Goal: Task Accomplishment & Management: Manage account settings

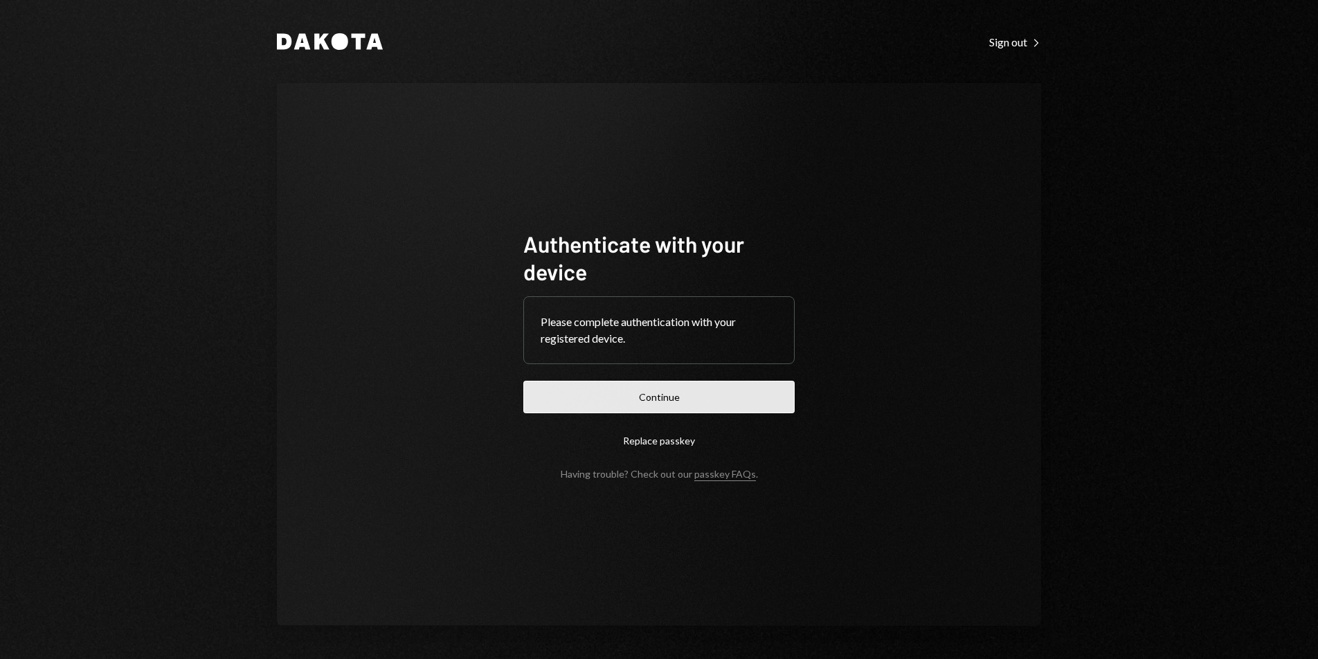
click at [693, 382] on button "Continue" at bounding box center [658, 397] width 271 height 33
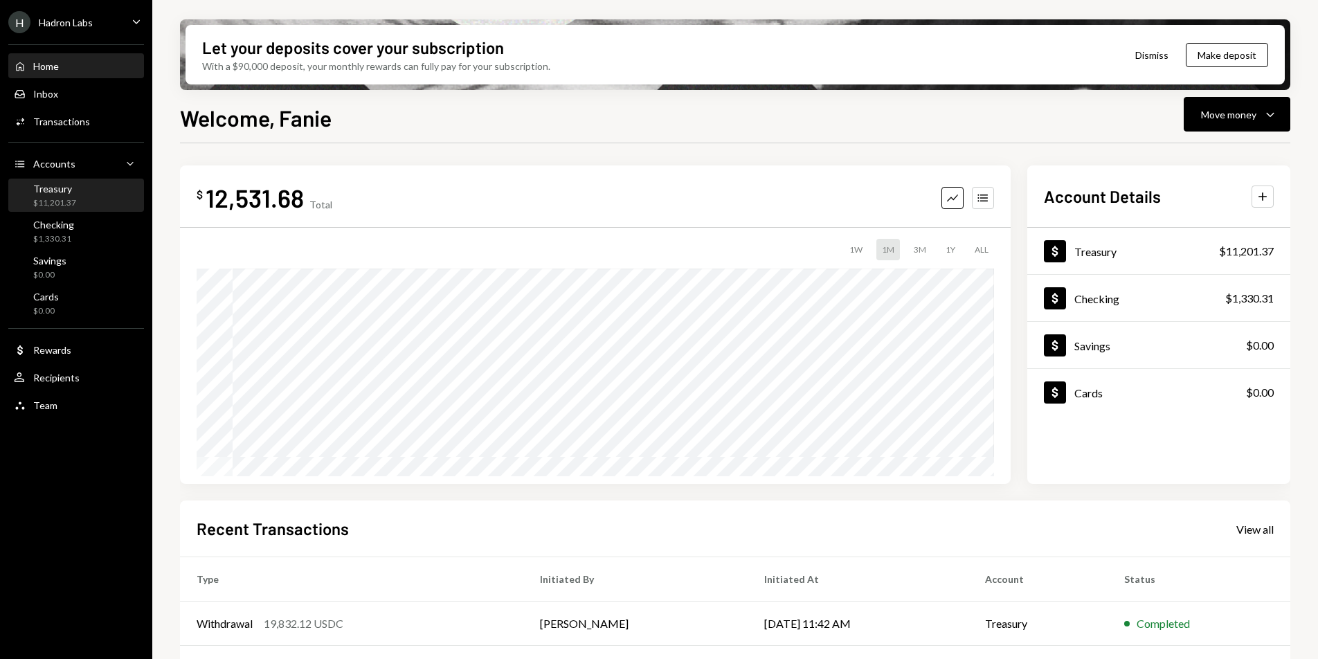
click at [95, 197] on div "Treasury $11,201.37" at bounding box center [76, 196] width 125 height 26
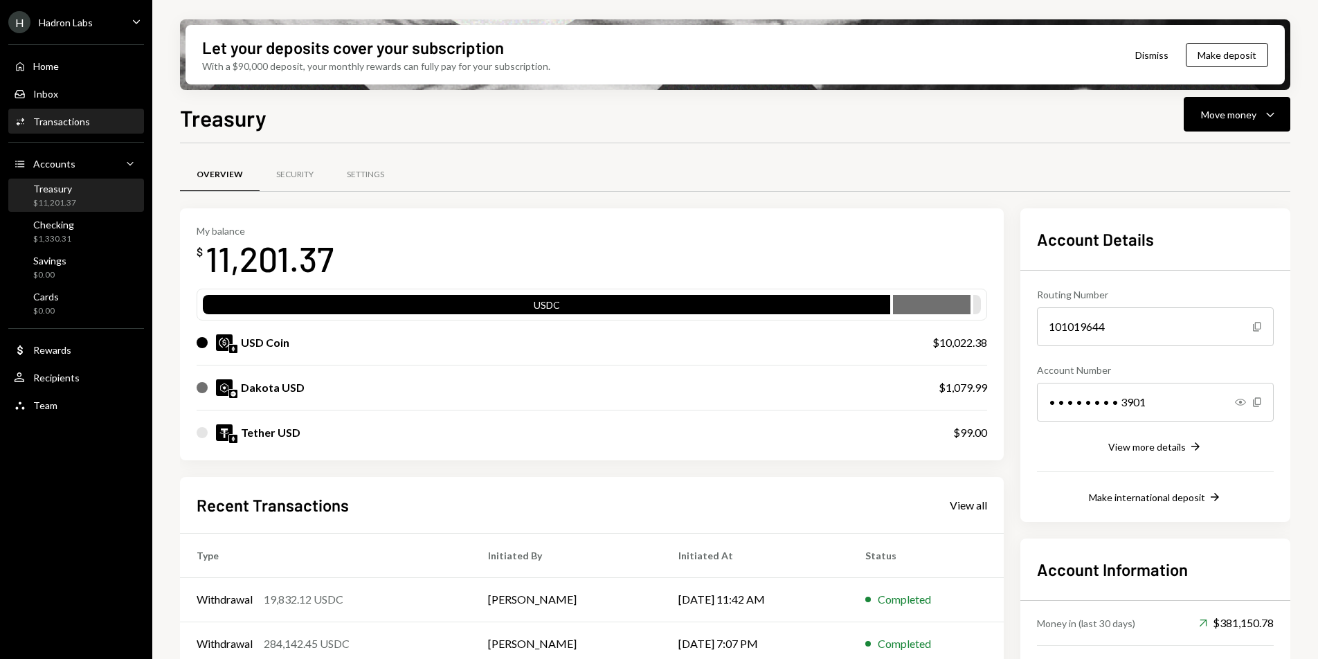
click at [123, 118] on div "Activities Transactions" at bounding box center [76, 122] width 125 height 12
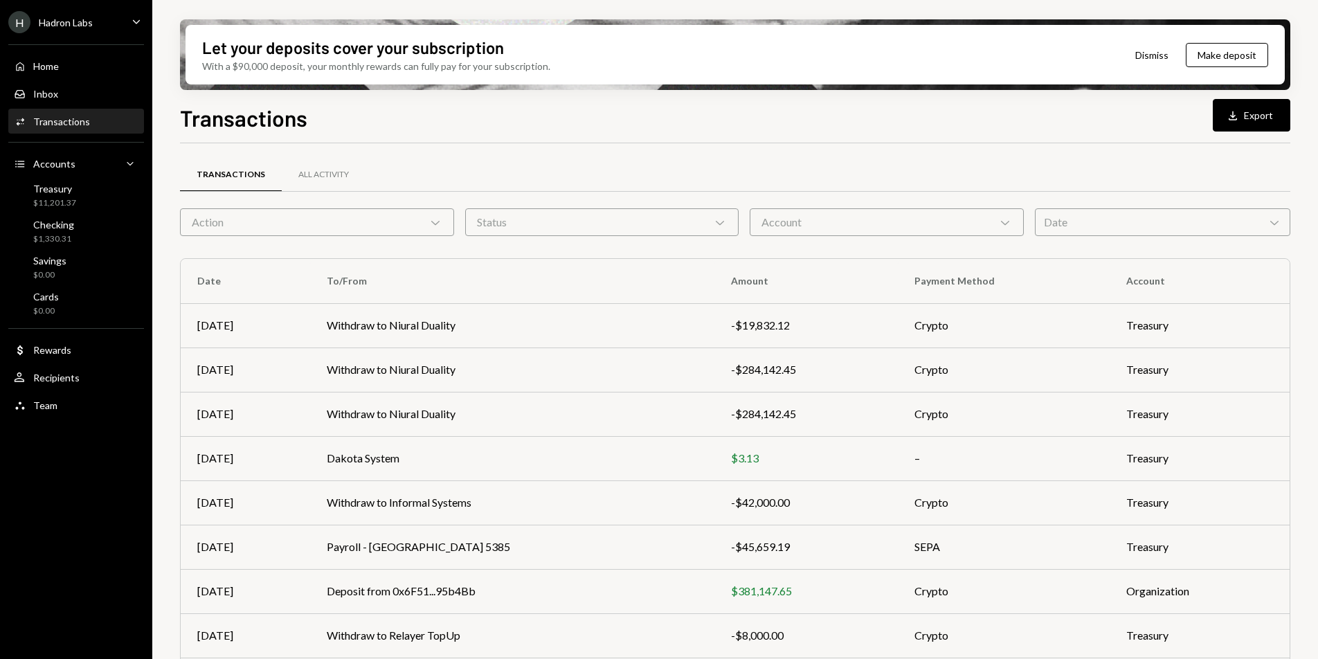
click at [1088, 227] on div "Date Chevron Down" at bounding box center [1162, 222] width 255 height 28
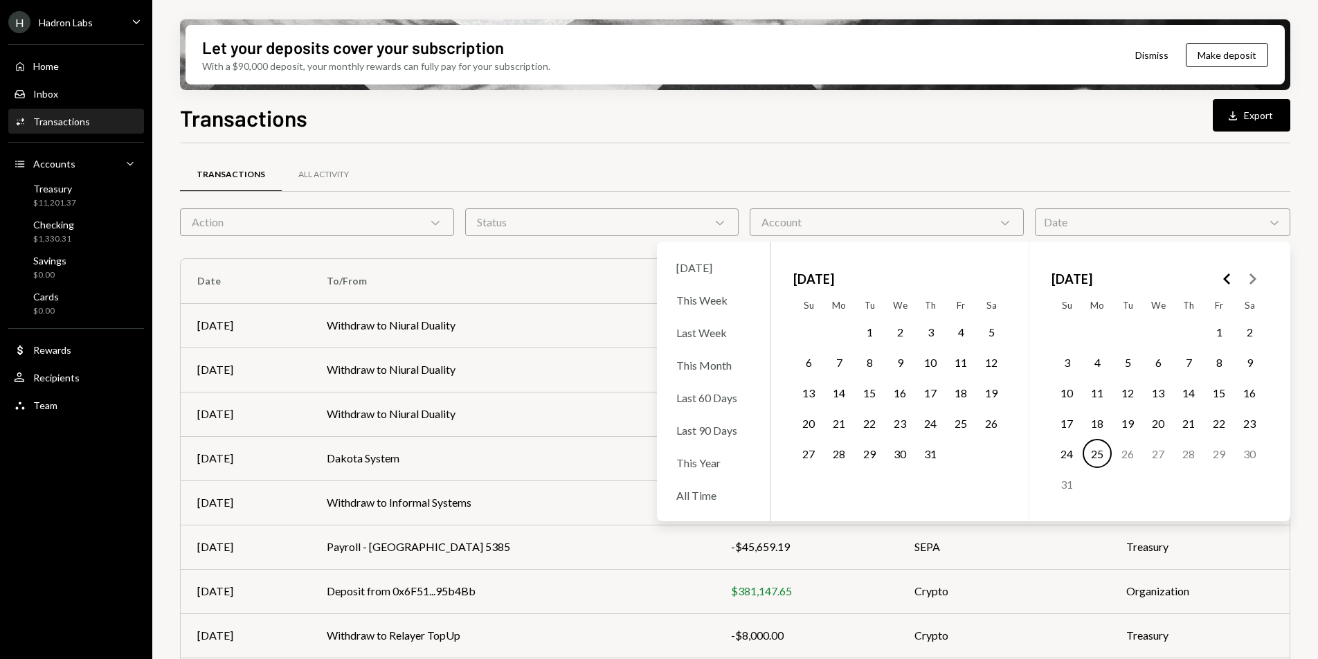
click at [732, 176] on div "Transactions All Activity" at bounding box center [735, 174] width 1110 height 35
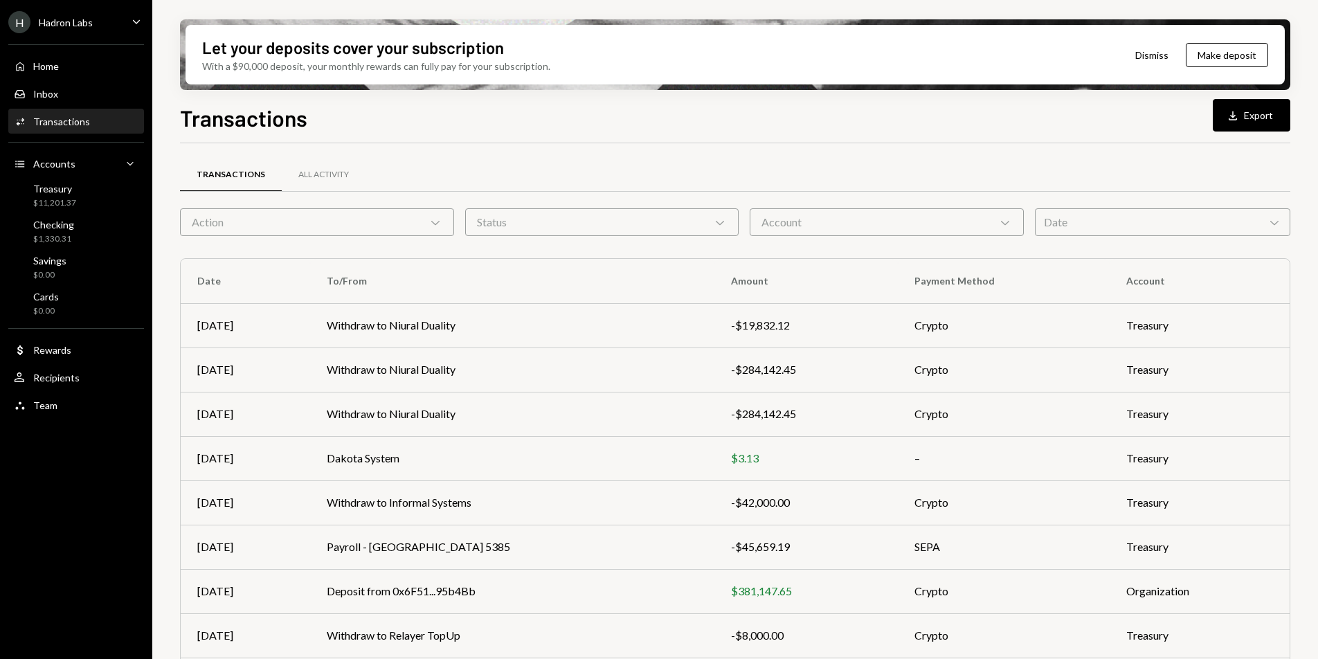
click at [1063, 218] on div "Date Chevron Down" at bounding box center [1162, 222] width 255 height 28
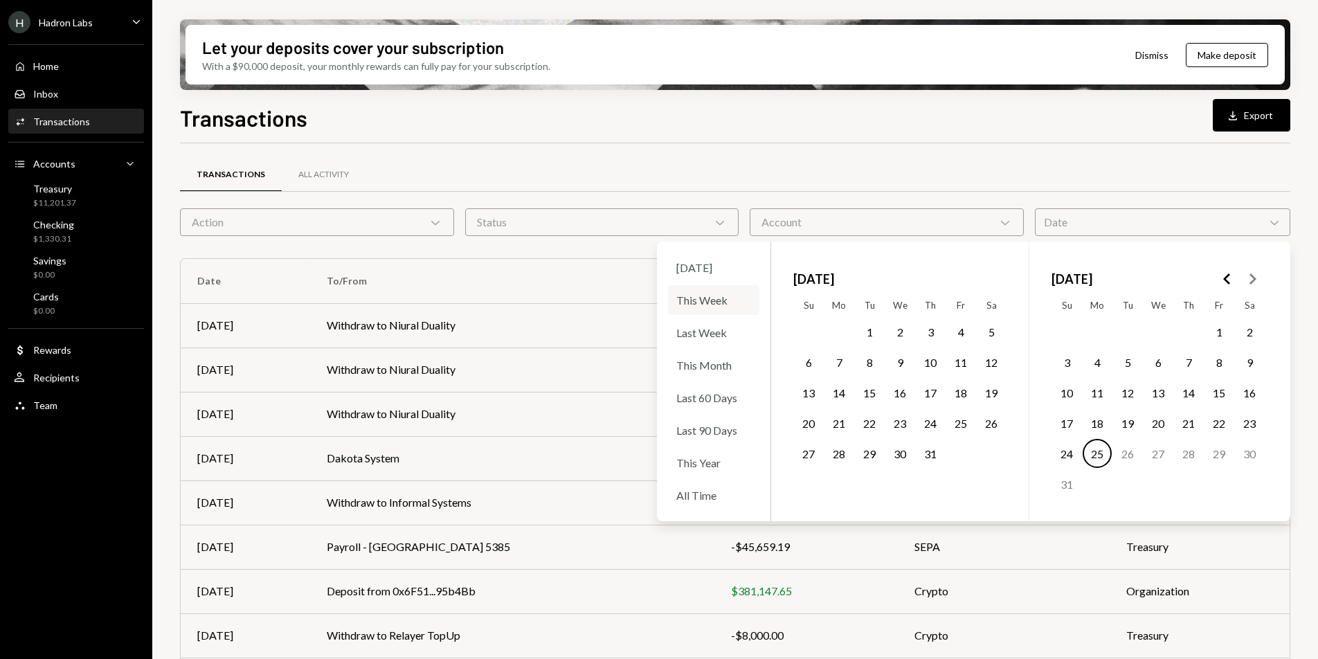
click at [694, 299] on div "This Week" at bounding box center [713, 300] width 91 height 30
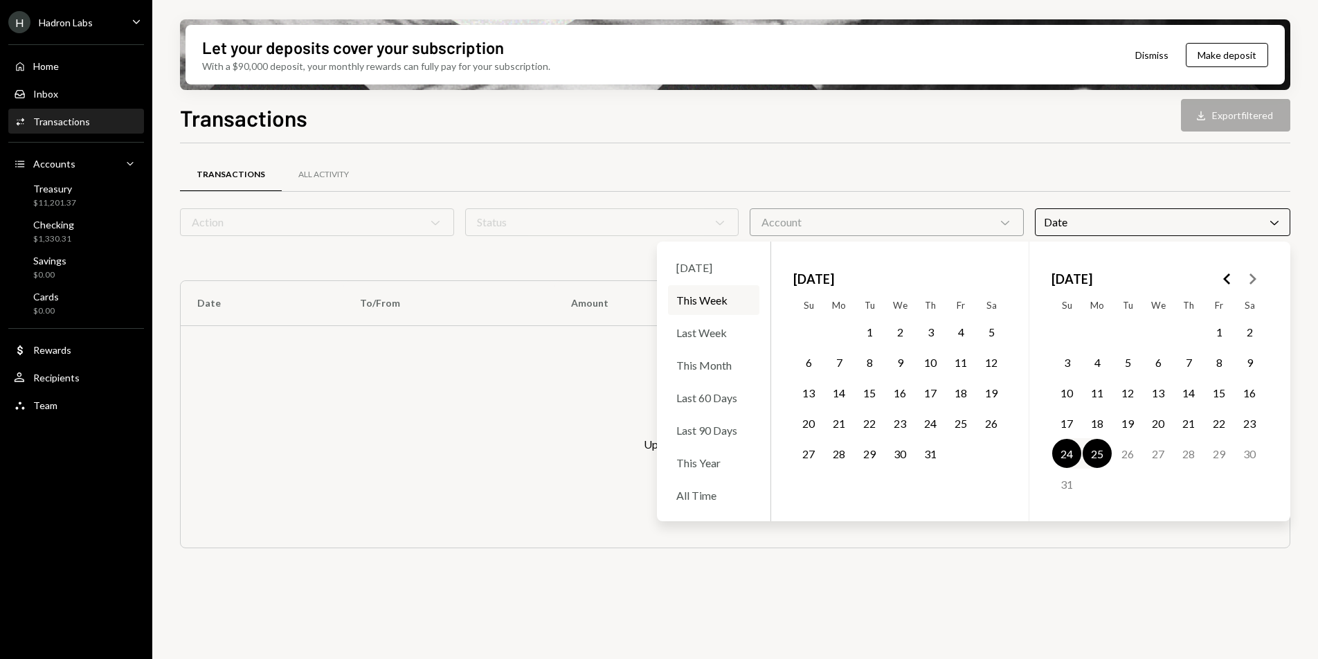
click at [820, 169] on div "Transactions All Activity" at bounding box center [735, 174] width 1110 height 35
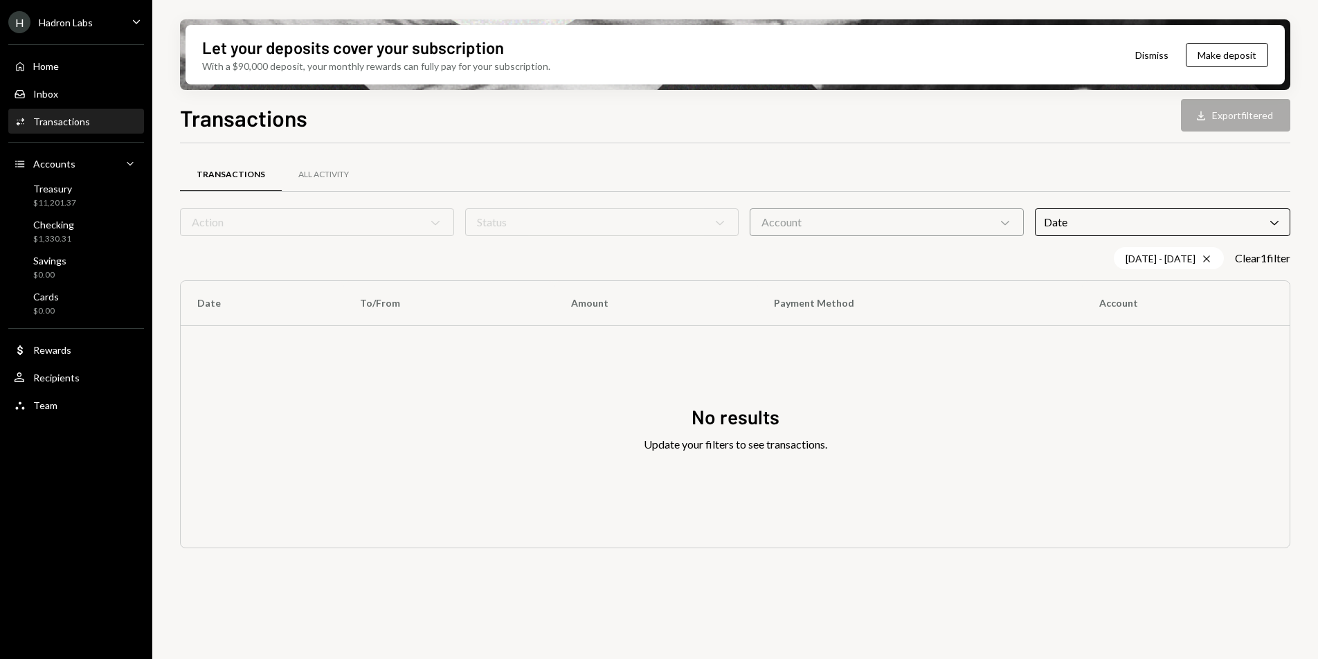
click at [1081, 219] on div "Date Chevron Down" at bounding box center [1162, 222] width 255 height 28
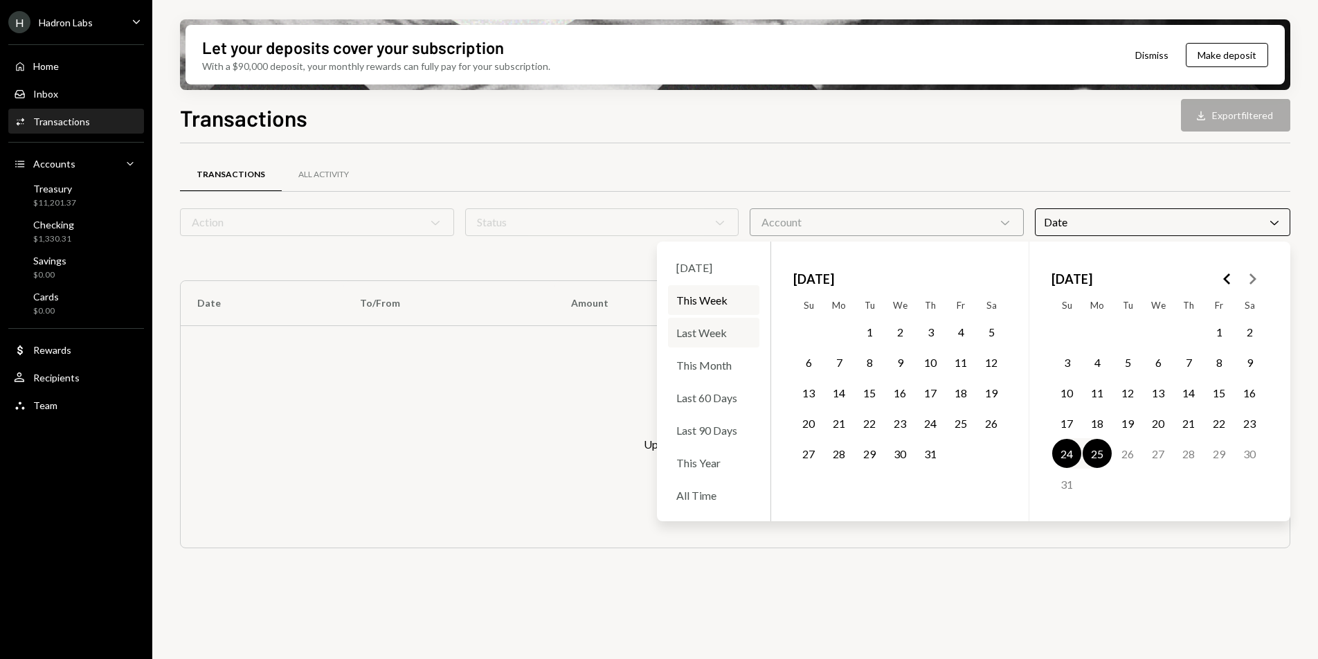
click at [708, 343] on div "Last Week" at bounding box center [713, 333] width 91 height 30
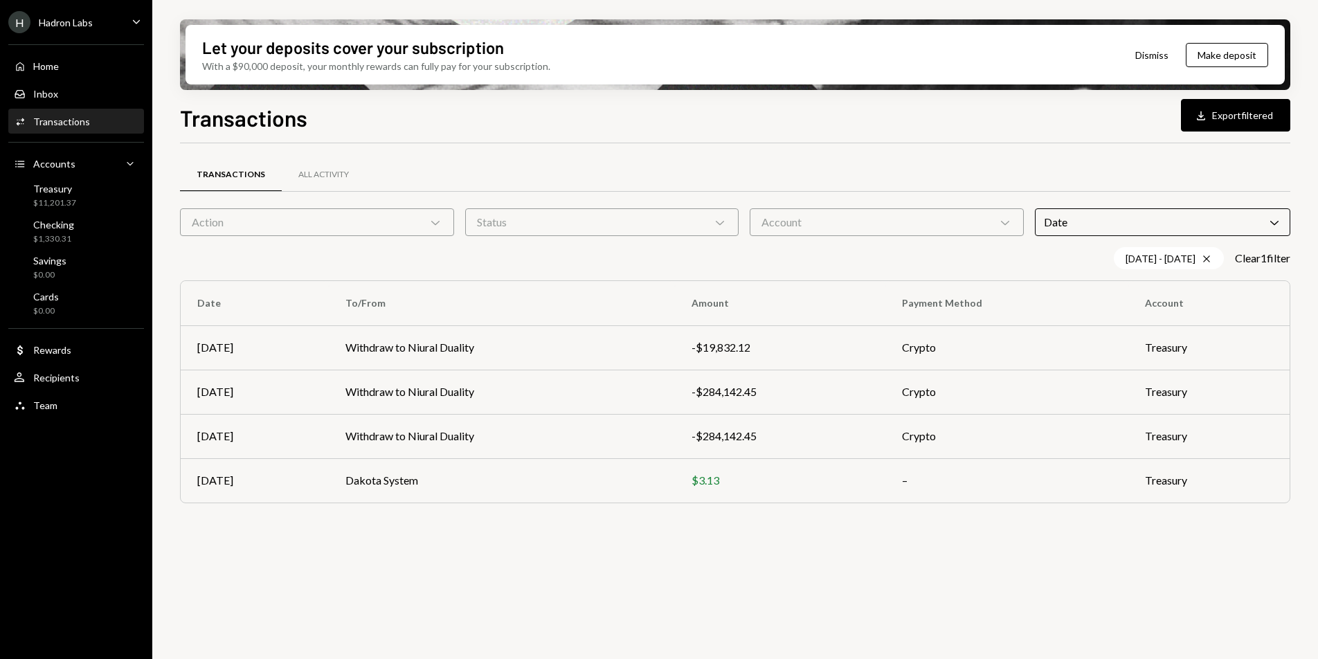
click at [885, 159] on div "Transactions All Activity" at bounding box center [735, 174] width 1110 height 35
click at [1223, 123] on button "Download Export filtered" at bounding box center [1235, 115] width 109 height 33
